Goal: Communication & Community: Answer question/provide support

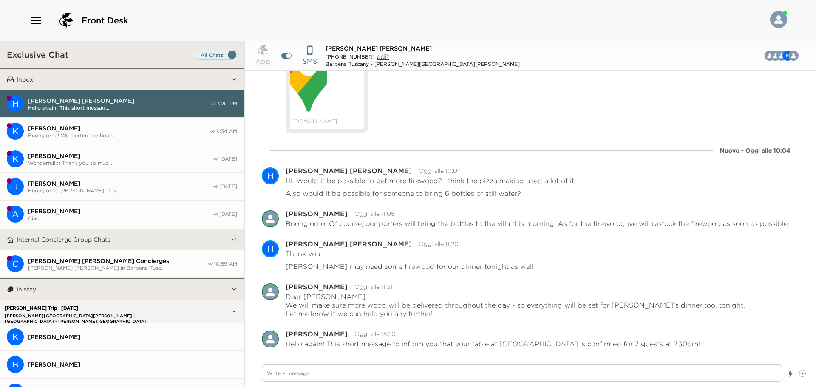
click at [96, 265] on span "[PERSON_NAME] [PERSON_NAME] in Barbena Tusc..." at bounding box center [117, 268] width 179 height 6
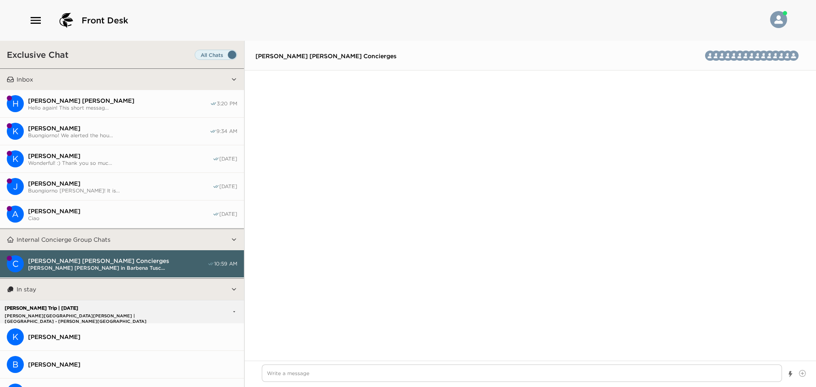
scroll to position [1296, 0]
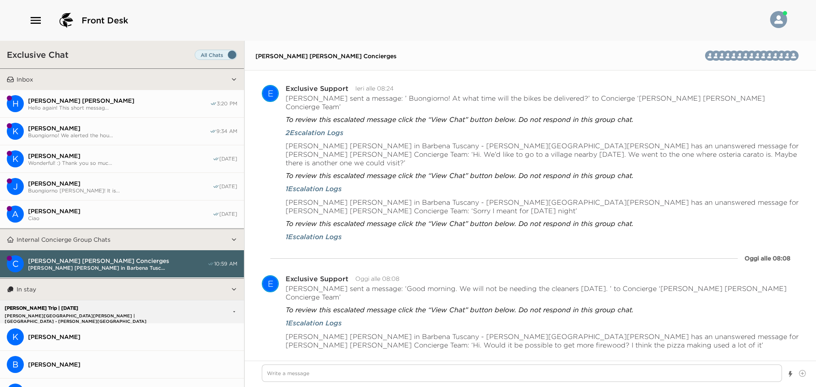
click at [98, 108] on span "Hello again! This short messag..." at bounding box center [119, 108] width 182 height 6
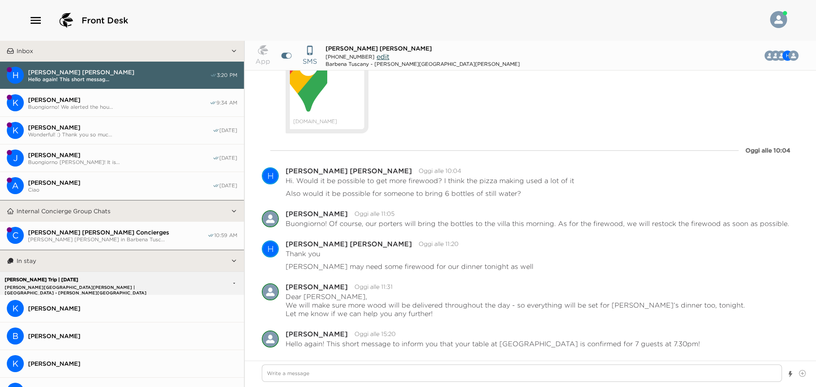
scroll to position [127, 0]
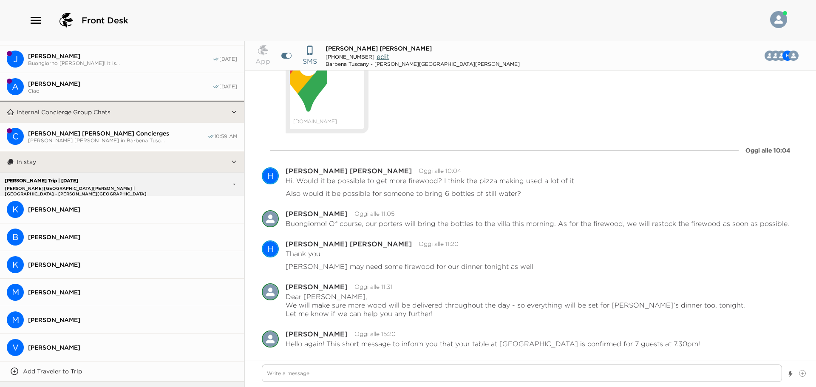
click at [97, 128] on button "C [PERSON_NAME] [PERSON_NAME] Concierges [PERSON_NAME] [PERSON_NAME] in Barbena…" at bounding box center [122, 137] width 244 height 28
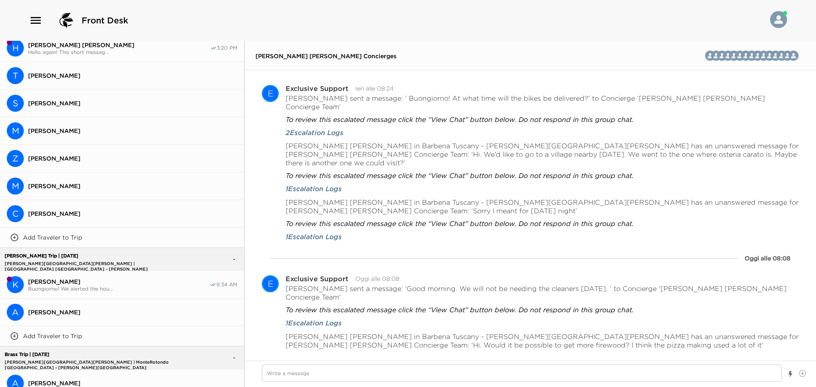
scroll to position [494, 0]
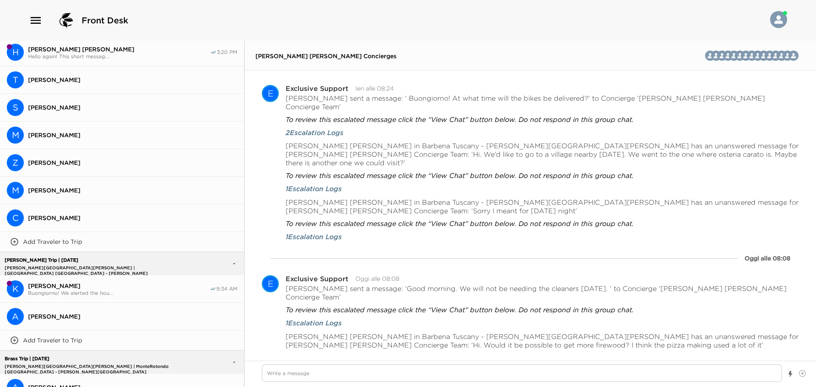
click at [91, 290] on span "Buongiorno! We alerted the hou..." at bounding box center [118, 293] width 181 height 6
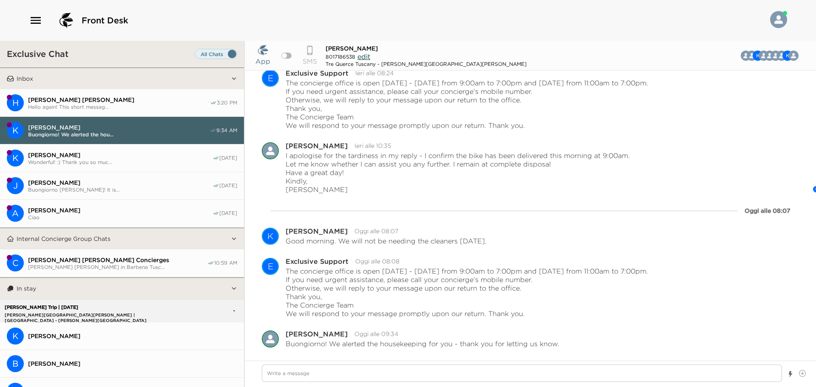
scroll to position [0, 0]
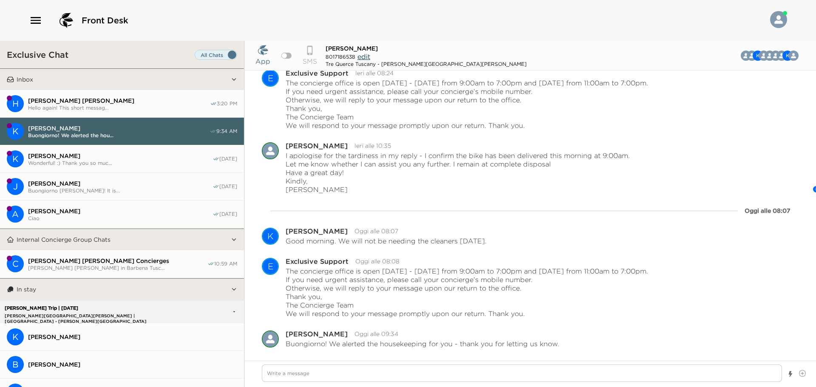
click at [89, 160] on span "Wonderful! :) Thank you so muc..." at bounding box center [120, 163] width 184 height 6
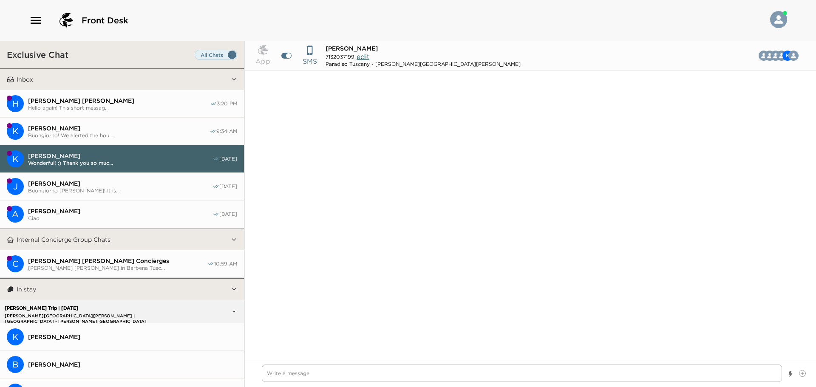
scroll to position [1543, 0]
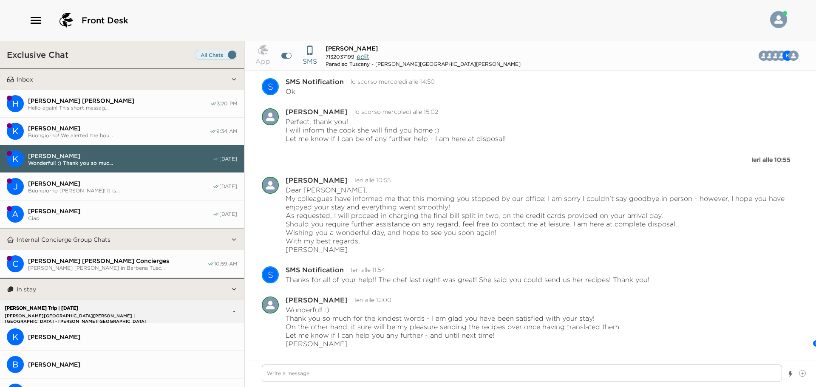
click at [95, 183] on span "[PERSON_NAME]" at bounding box center [120, 184] width 184 height 8
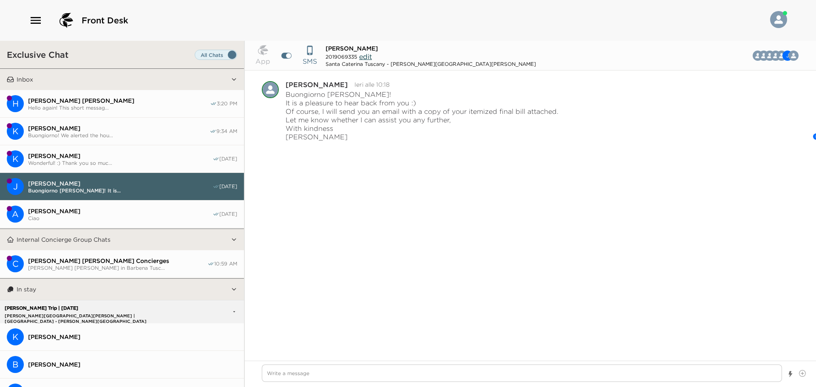
scroll to position [1794, 0]
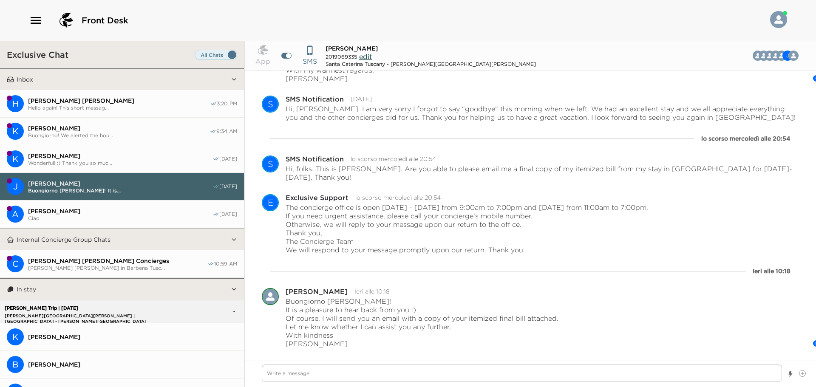
click at [91, 209] on span "[PERSON_NAME]" at bounding box center [120, 211] width 184 height 8
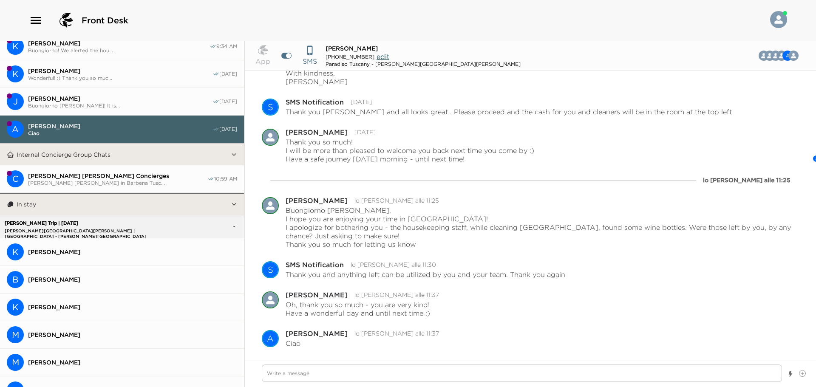
scroll to position [0, 0]
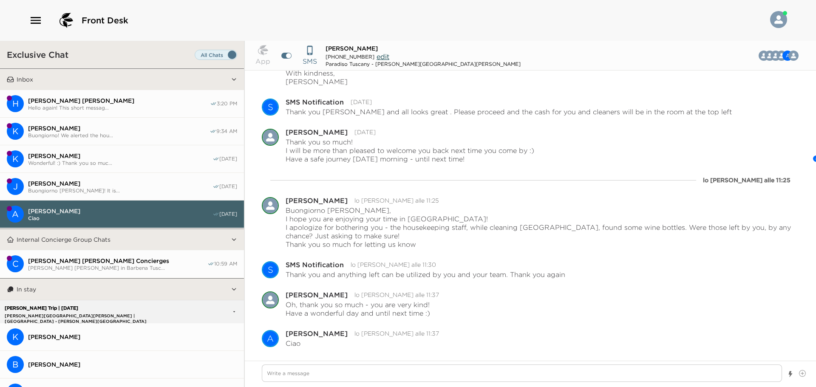
click at [100, 110] on button "[PERSON_NAME] [PERSON_NAME] Hello again! This short messag... 3:20 PM" at bounding box center [122, 104] width 244 height 28
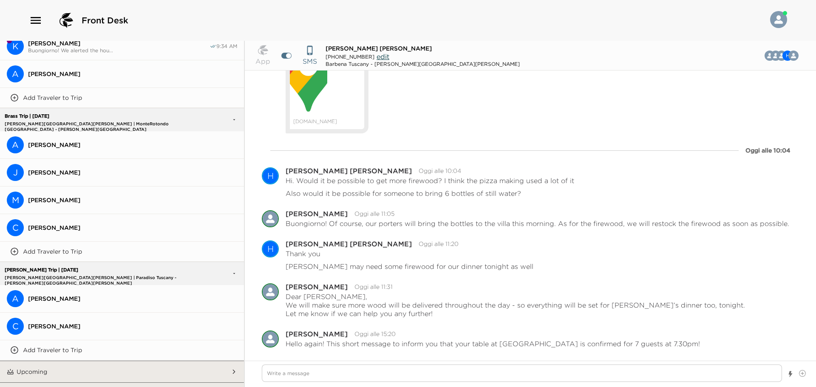
scroll to position [749, 0]
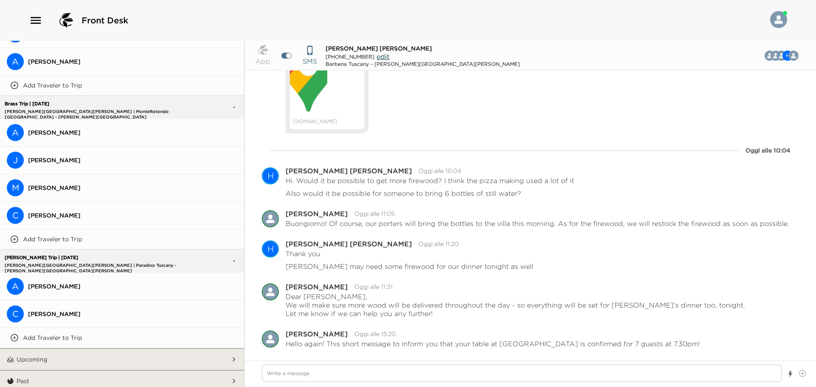
click at [109, 349] on button "Upcoming" at bounding box center [122, 359] width 217 height 21
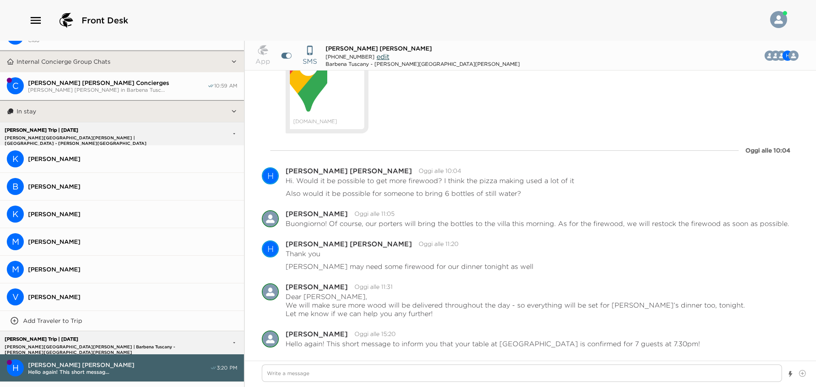
scroll to position [85, 0]
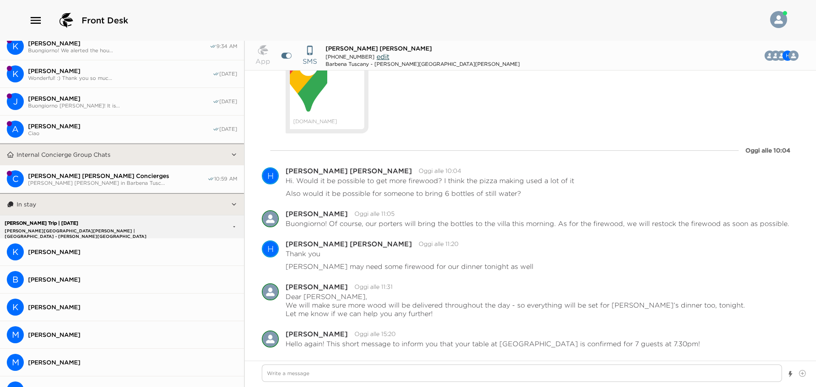
click at [67, 176] on span "[PERSON_NAME] [PERSON_NAME] Concierges" at bounding box center [117, 176] width 179 height 8
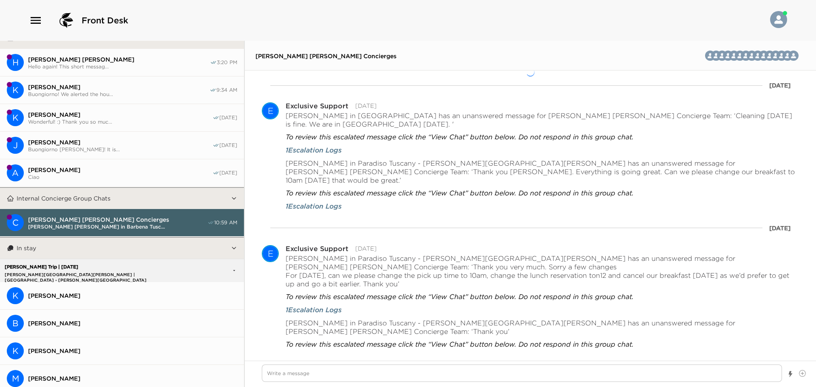
scroll to position [0, 0]
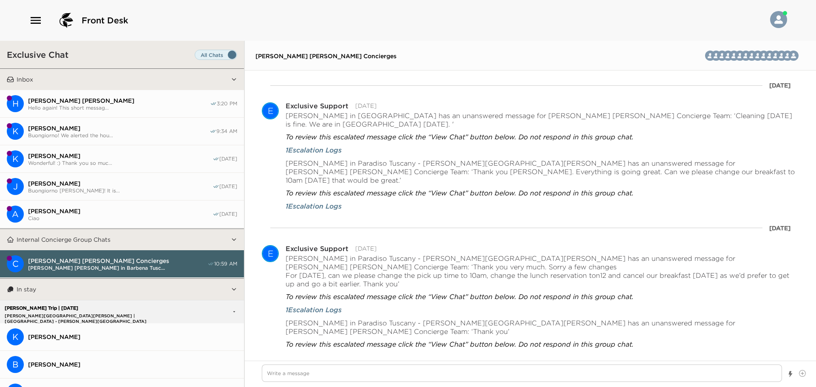
click at [127, 211] on span "[PERSON_NAME]" at bounding box center [120, 211] width 184 height 8
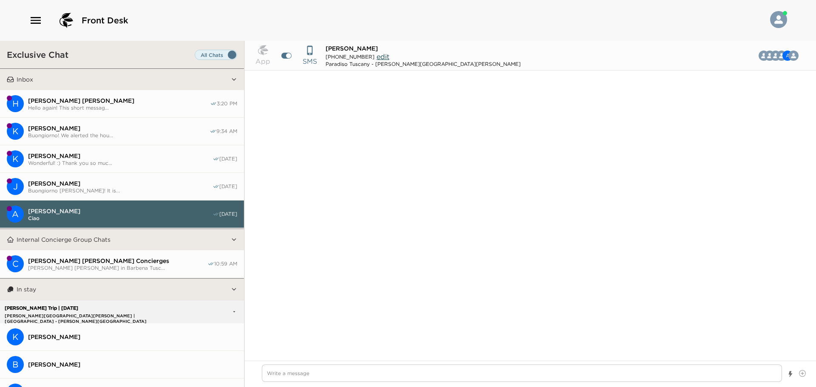
scroll to position [824, 0]
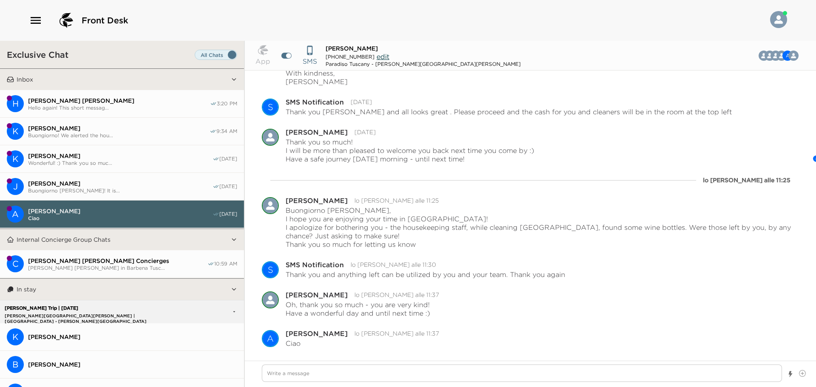
click at [119, 195] on button "J [PERSON_NAME] [PERSON_NAME] [PERSON_NAME]! It is... [DATE]" at bounding box center [122, 187] width 244 height 28
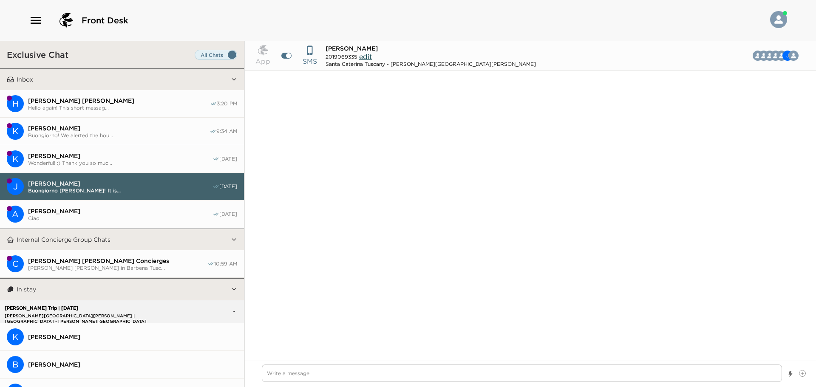
scroll to position [1794, 0]
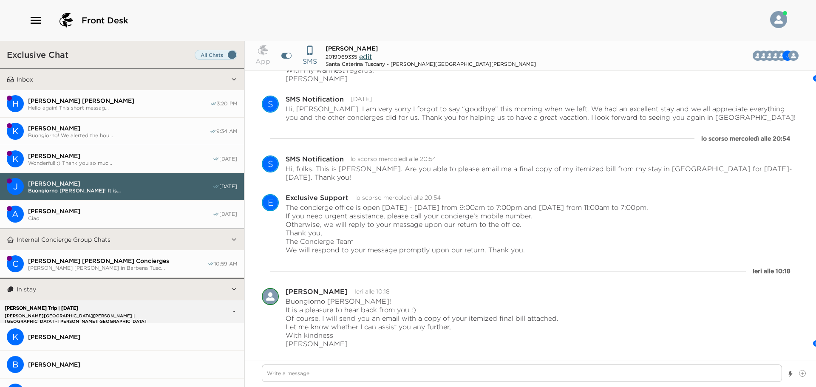
click at [113, 167] on button "[PERSON_NAME] Wonderful! :) Thank you so muc... [DATE]" at bounding box center [122, 159] width 244 height 28
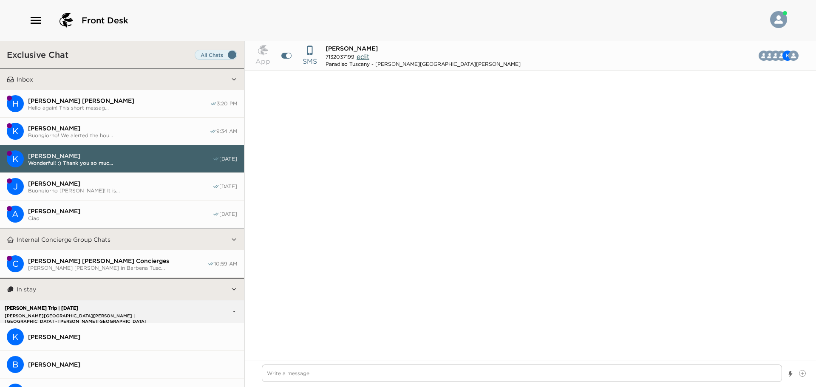
scroll to position [1543, 0]
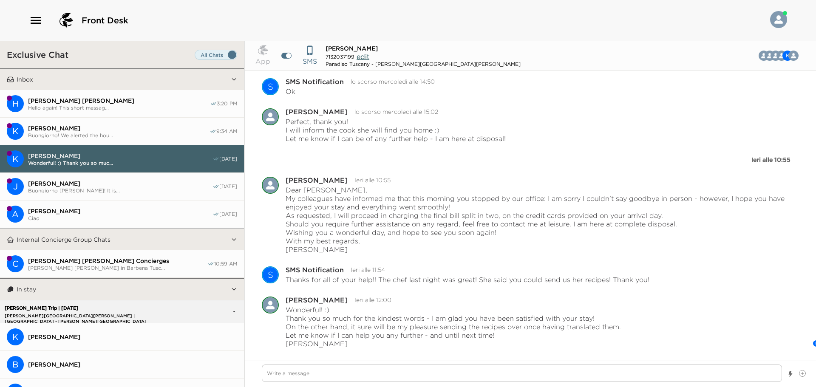
click at [114, 128] on span "[PERSON_NAME]" at bounding box center [118, 129] width 181 height 8
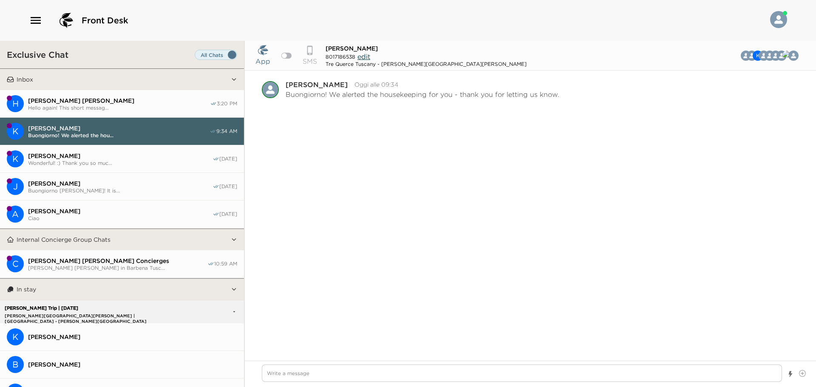
scroll to position [739, 0]
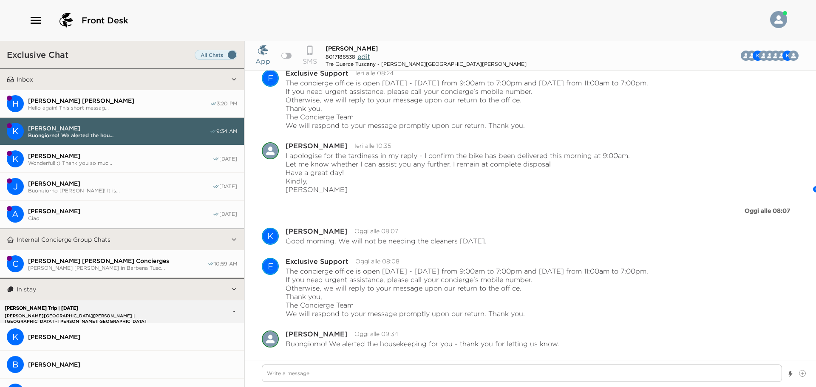
click at [110, 108] on span "Hello again! This short messag..." at bounding box center [119, 108] width 182 height 6
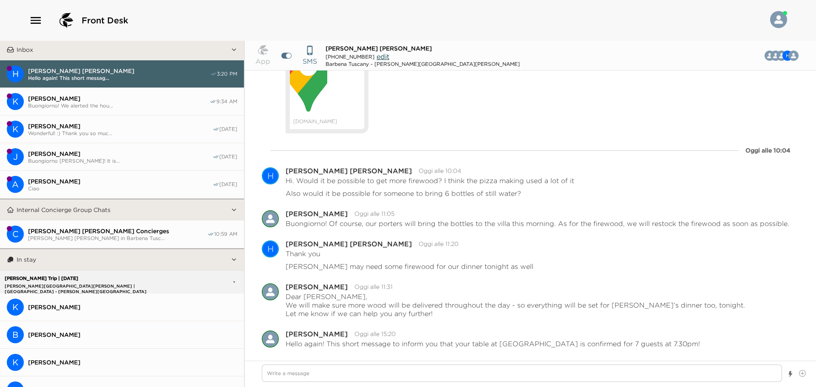
scroll to position [0, 0]
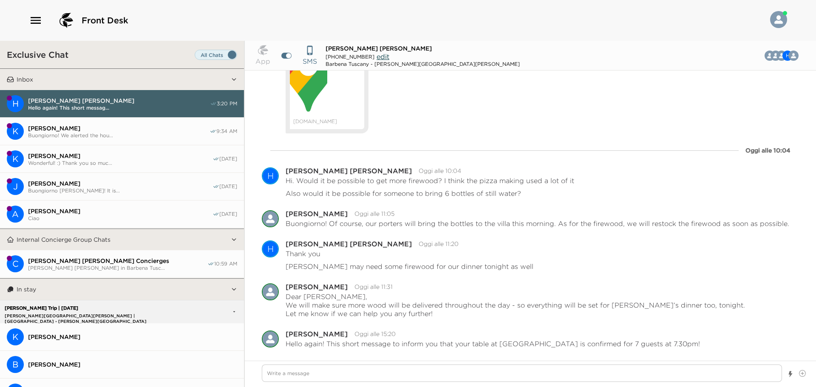
click at [85, 268] on span "[PERSON_NAME] [PERSON_NAME] in Barbena Tusc..." at bounding box center [117, 268] width 179 height 6
type textarea "x"
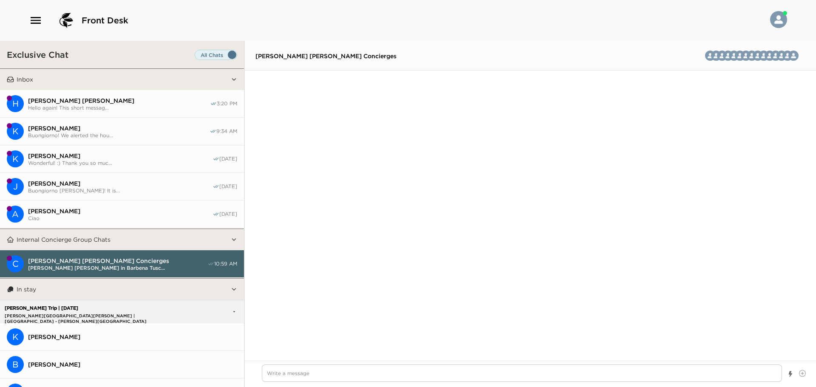
scroll to position [1296, 0]
